Goal: Task Accomplishment & Management: Manage account settings

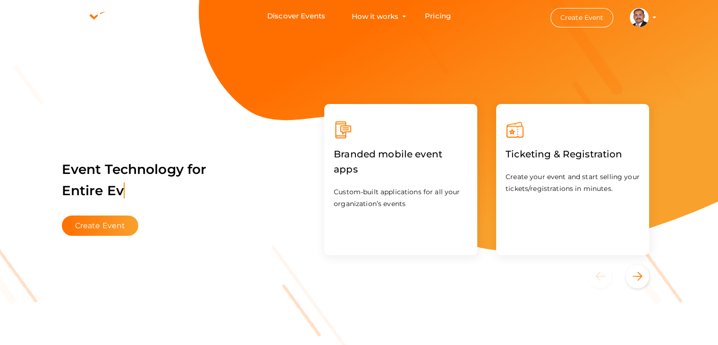
click at [648, 16] on profile-pic at bounding box center [639, 16] width 19 height 7
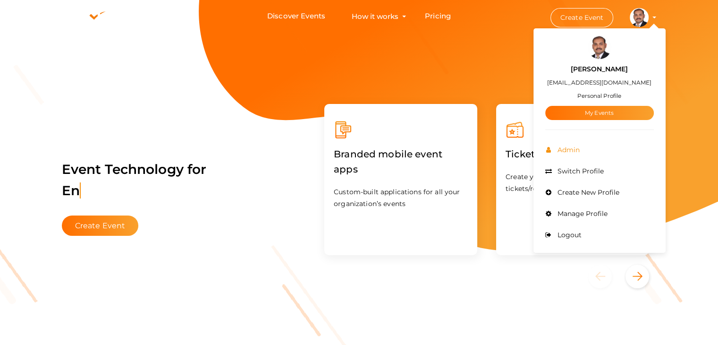
click at [561, 153] on span "Admin" at bounding box center [567, 149] width 25 height 8
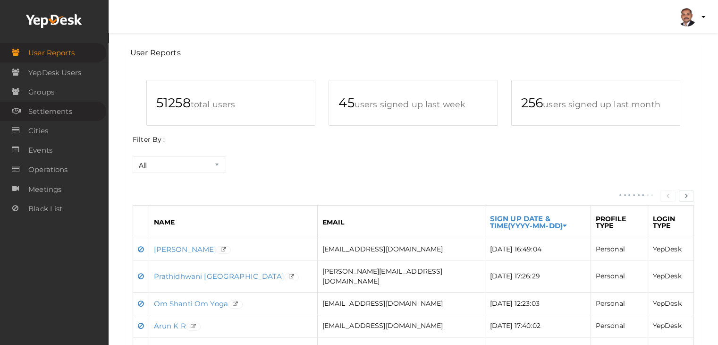
click at [75, 112] on link "Settlements" at bounding box center [53, 110] width 106 height 19
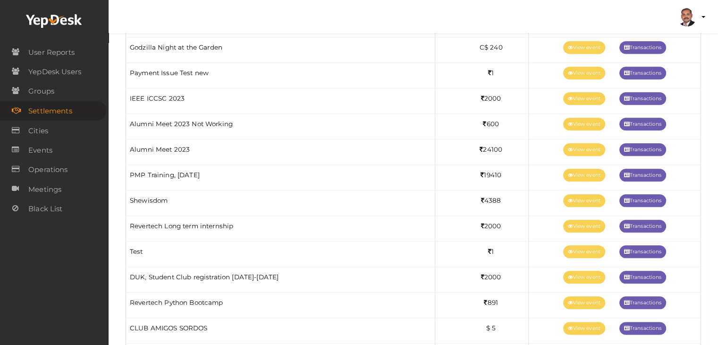
scroll to position [1038, 0]
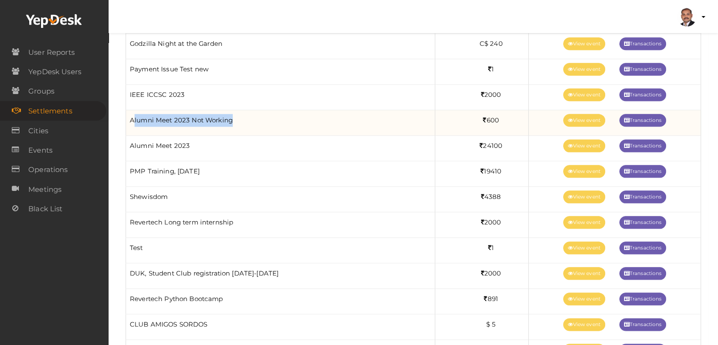
drag, startPoint x: 239, startPoint y: 118, endPoint x: 131, endPoint y: 114, distance: 107.7
click at [132, 113] on td "Alumni Meet 2023 Not Working" at bounding box center [280, 122] width 309 height 25
click at [131, 114] on td "Alumni Meet 2023 Not Working" at bounding box center [280, 122] width 309 height 25
